Goal: Transaction & Acquisition: Purchase product/service

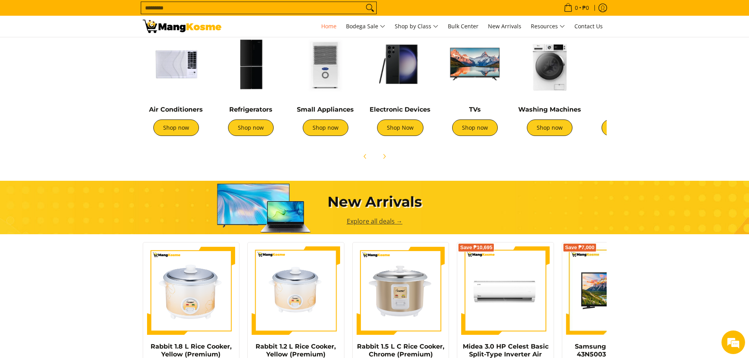
scroll to position [315, 0]
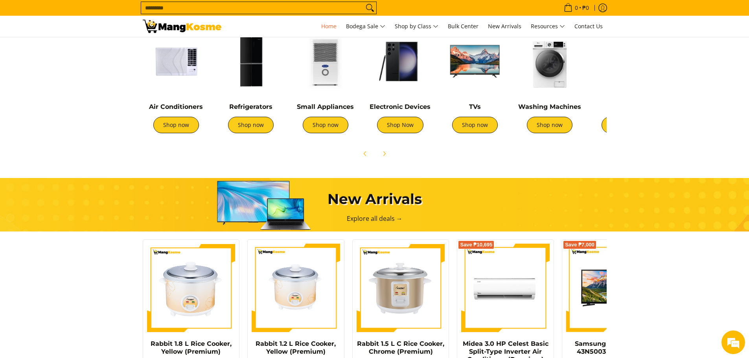
click at [186, 98] on div "Air Conditioners Shop now" at bounding box center [176, 84] width 67 height 113
click at [196, 61] on img at bounding box center [176, 61] width 67 height 67
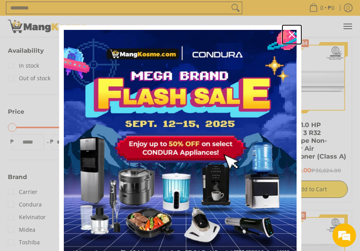
drag, startPoint x: 290, startPoint y: 34, endPoint x: 288, endPoint y: 56, distance: 22.2
click at [290, 34] on icon "close icon" at bounding box center [291, 34] width 6 height 6
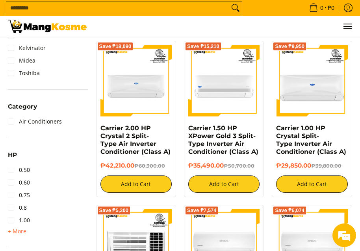
scroll to position [433, 0]
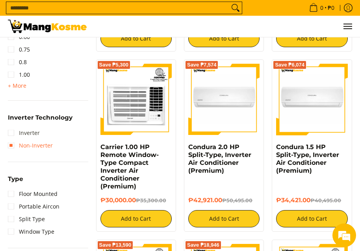
click at [32, 136] on link "Inverter" at bounding box center [24, 133] width 32 height 13
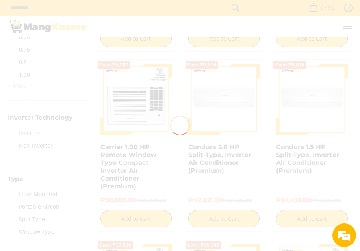
scroll to position [0, 0]
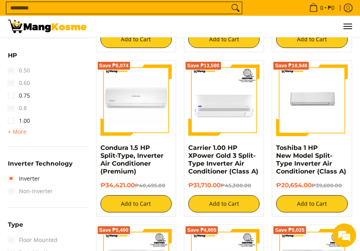
scroll to position [479, 0]
